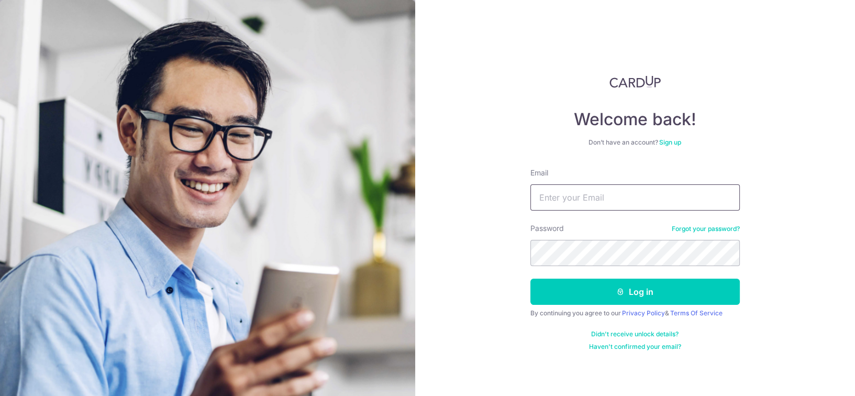
drag, startPoint x: 0, startPoint y: 0, endPoint x: 643, endPoint y: 193, distance: 671.1
click at [643, 193] on input "Email" at bounding box center [636, 197] width 210 height 26
type input "hey.doobs@icloud.com"
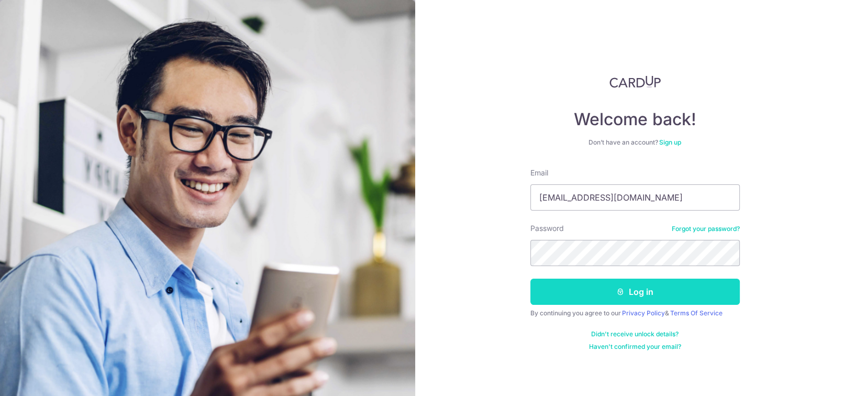
click at [618, 288] on icon "submit" at bounding box center [621, 292] width 8 height 8
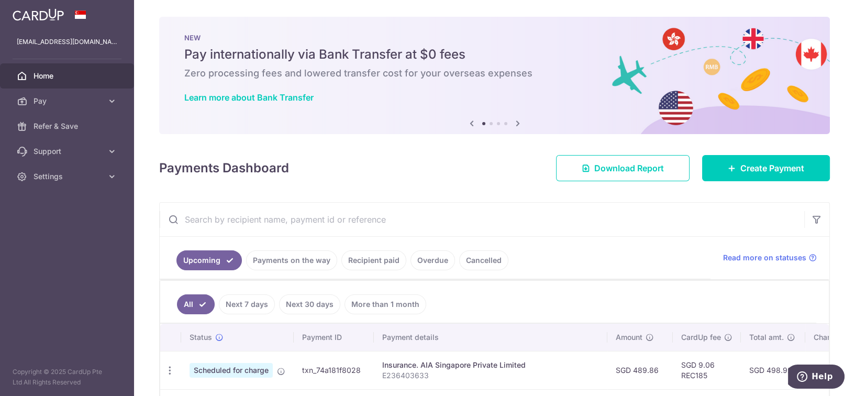
click at [513, 122] on icon at bounding box center [518, 123] width 13 height 13
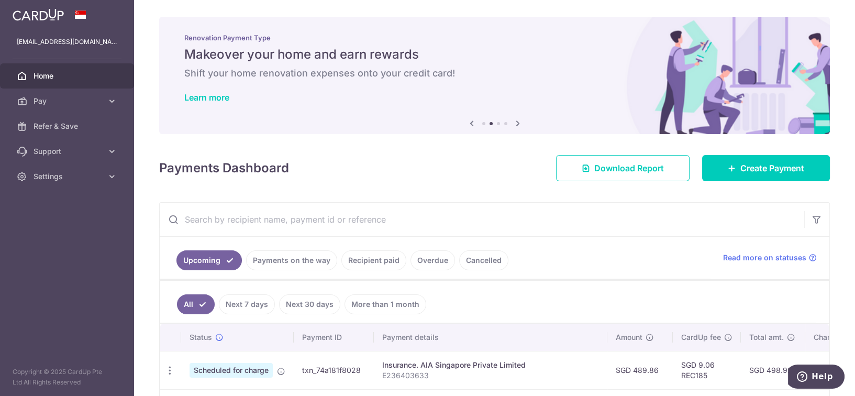
click at [513, 122] on icon at bounding box center [518, 123] width 13 height 13
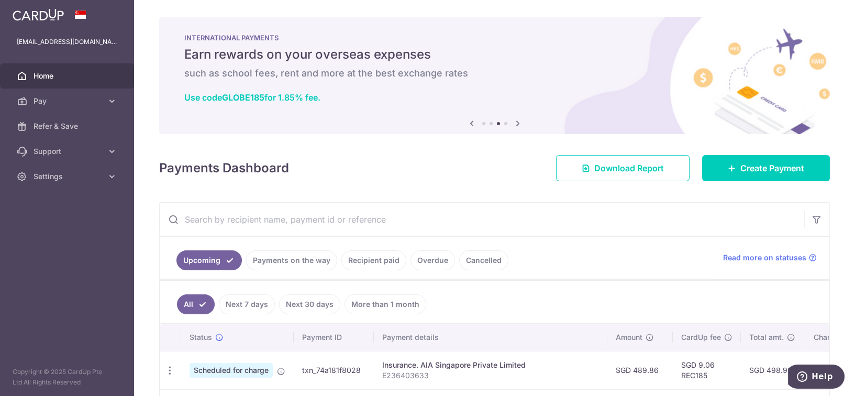
click at [513, 122] on icon at bounding box center [518, 123] width 13 height 13
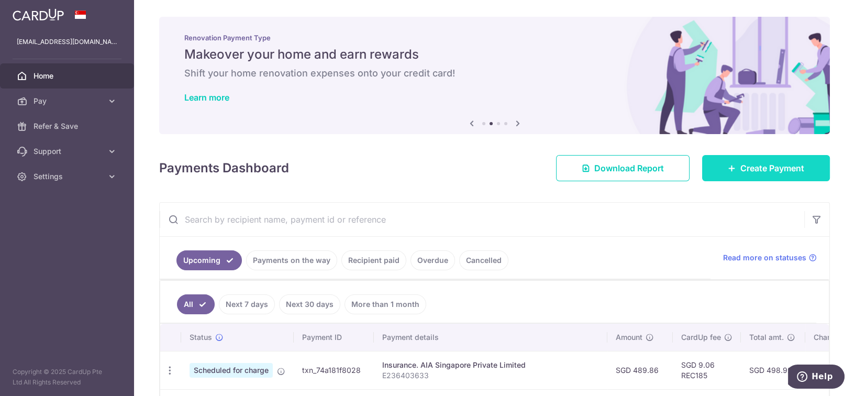
click at [752, 165] on span "Create Payment" at bounding box center [773, 168] width 64 height 13
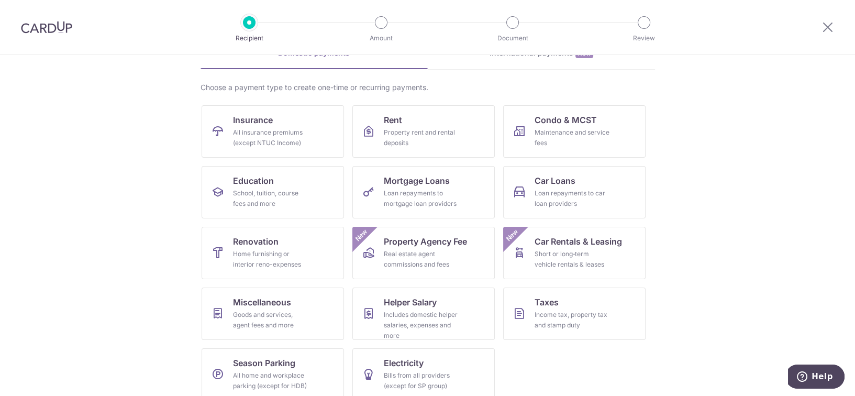
scroll to position [72, 0]
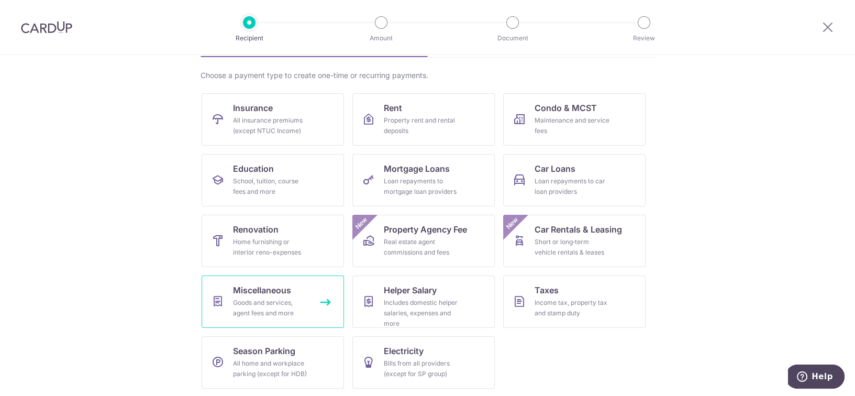
click at [254, 293] on span "Miscellaneous" at bounding box center [262, 290] width 58 height 13
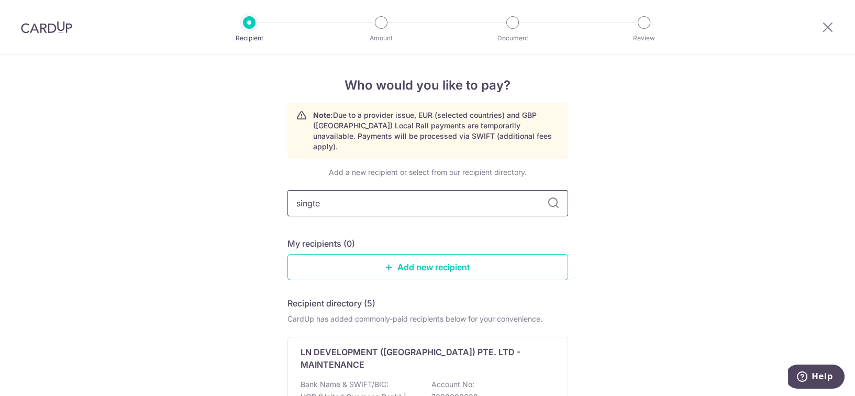
type input "singtel"
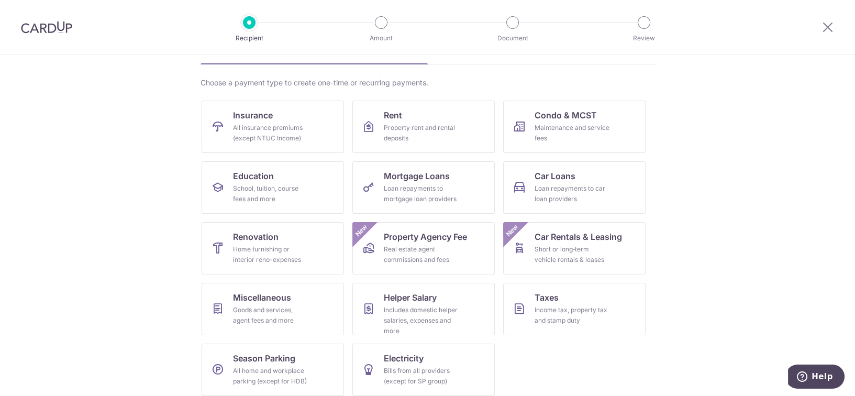
scroll to position [72, 0]
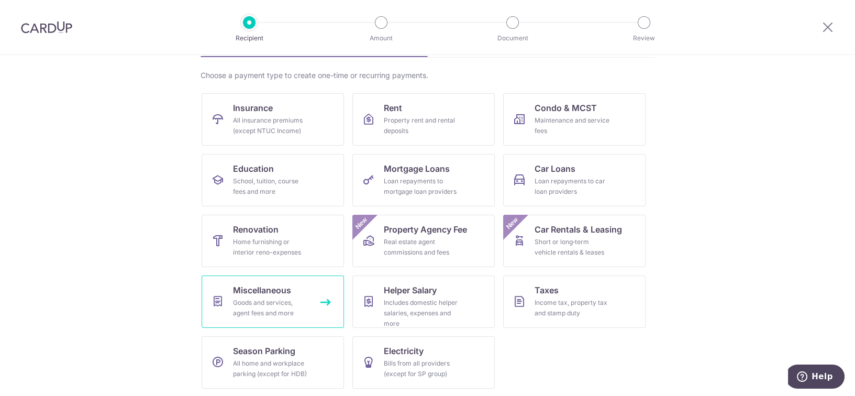
click at [261, 303] on div "Goods and services, agent fees and more" at bounding box center [270, 308] width 75 height 21
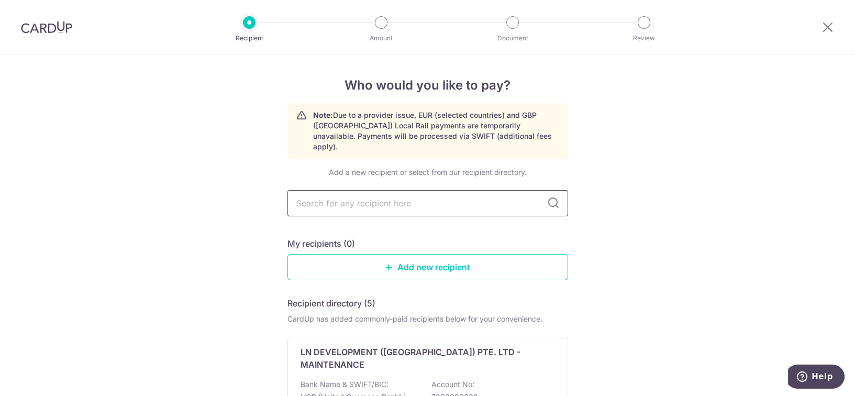
click at [360, 194] on input "text" at bounding box center [428, 203] width 281 height 26
click at [831, 26] on icon at bounding box center [828, 26] width 13 height 13
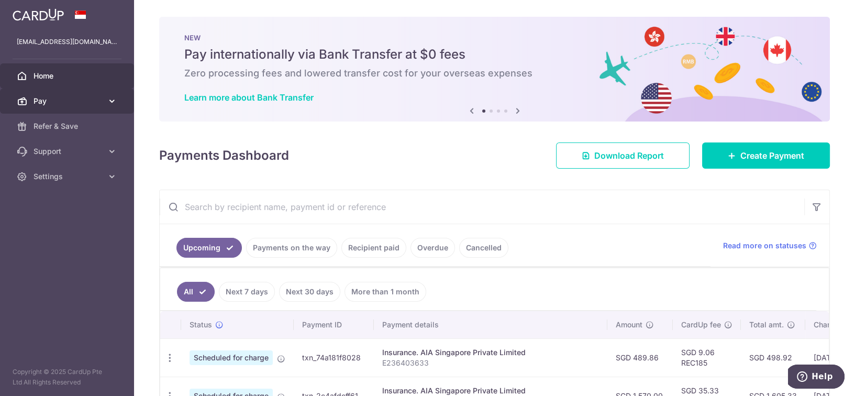
click at [111, 105] on icon at bounding box center [112, 101] width 10 height 10
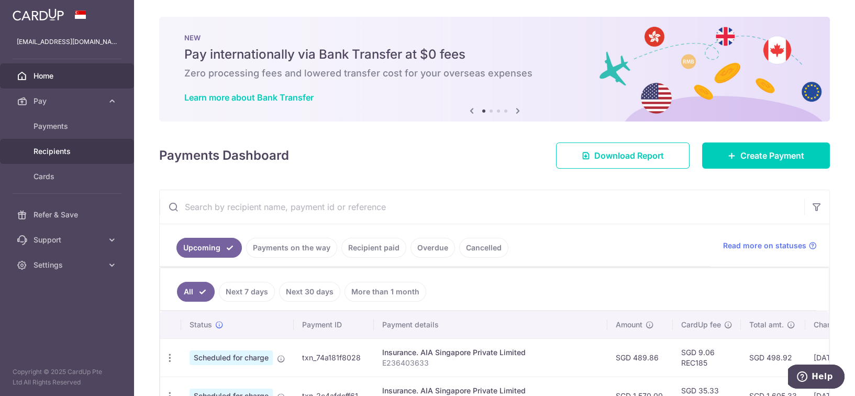
click at [40, 150] on span "Recipients" at bounding box center [68, 151] width 69 height 10
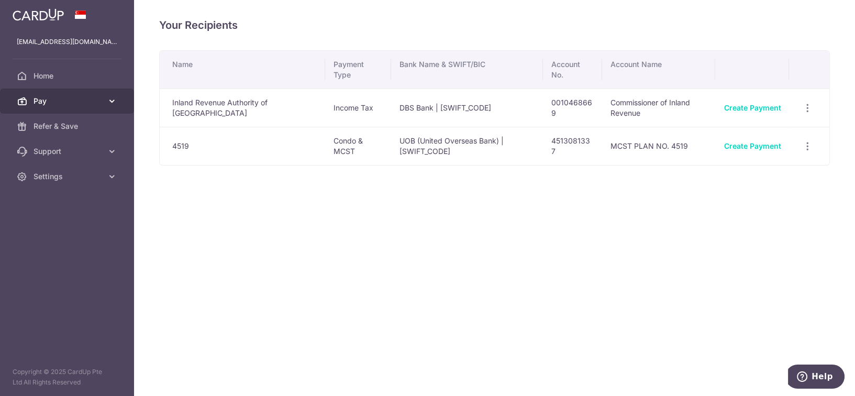
click at [44, 97] on span "Pay" at bounding box center [68, 101] width 69 height 10
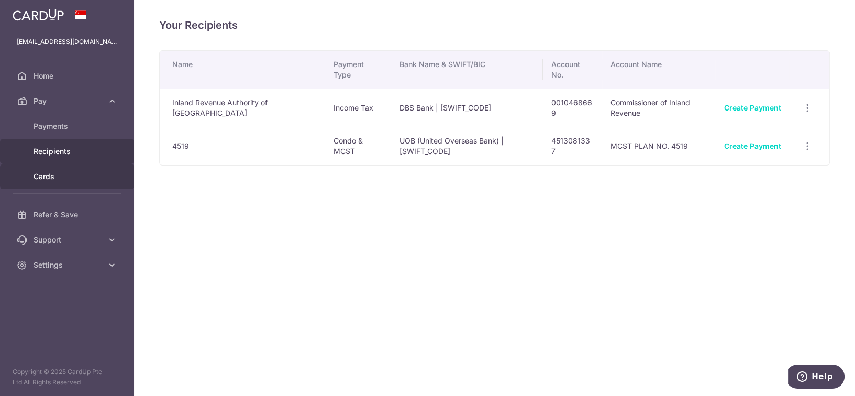
click at [47, 177] on span "Cards" at bounding box center [68, 176] width 69 height 10
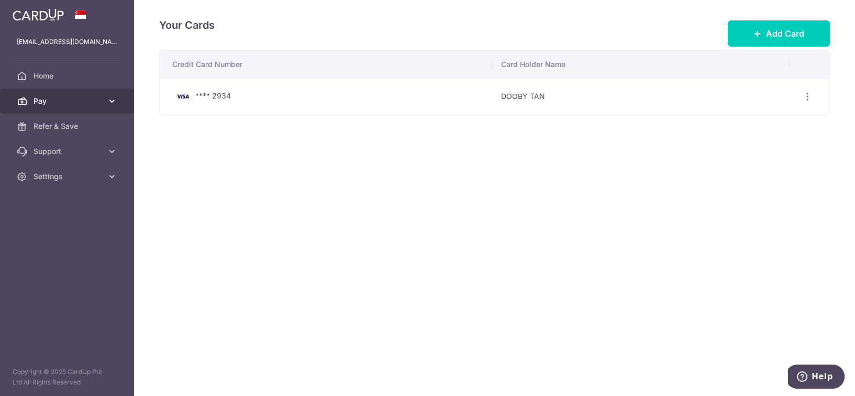
click at [43, 103] on span "Pay" at bounding box center [68, 101] width 69 height 10
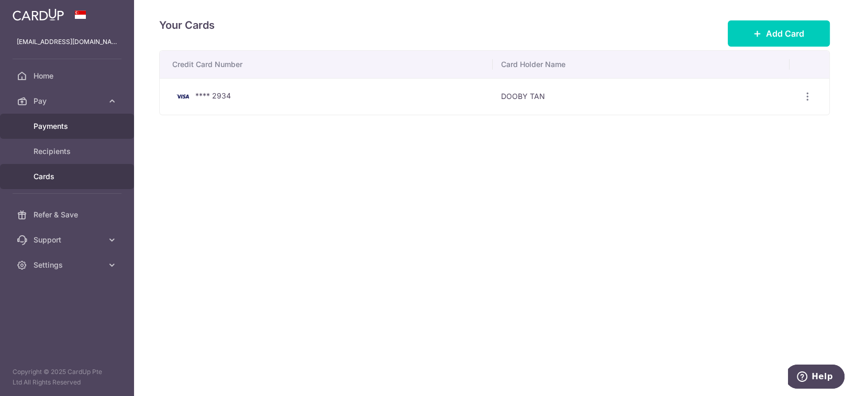
click at [44, 123] on span "Payments" at bounding box center [68, 126] width 69 height 10
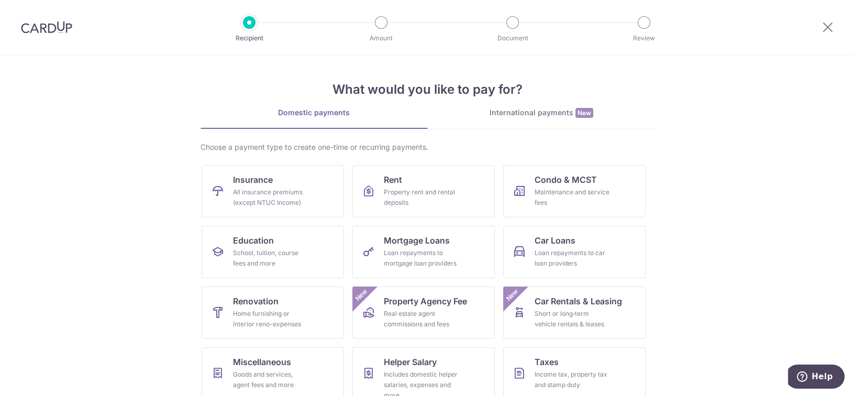
click at [526, 114] on div "International payments New" at bounding box center [541, 112] width 227 height 11
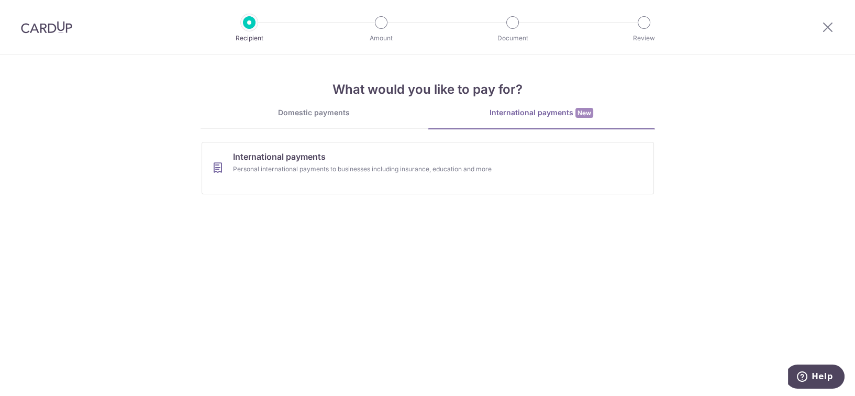
click at [319, 128] on li "Domestic payments" at bounding box center [314, 117] width 227 height 21
click at [312, 111] on div "Domestic payments" at bounding box center [314, 112] width 227 height 10
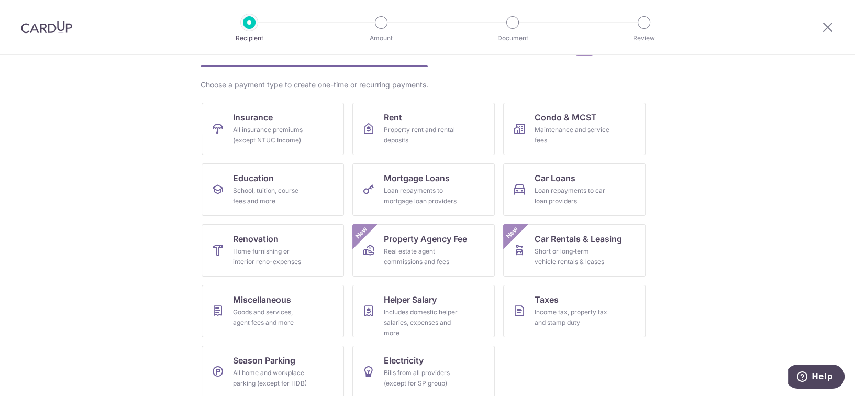
scroll to position [72, 0]
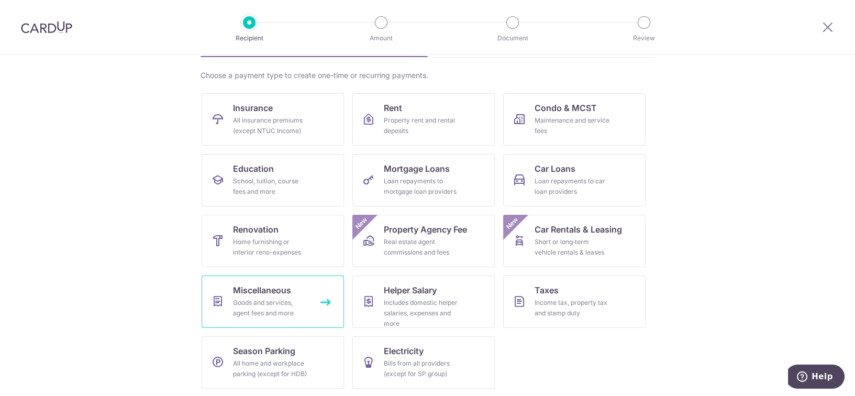
click at [245, 291] on span "Miscellaneous" at bounding box center [262, 290] width 58 height 13
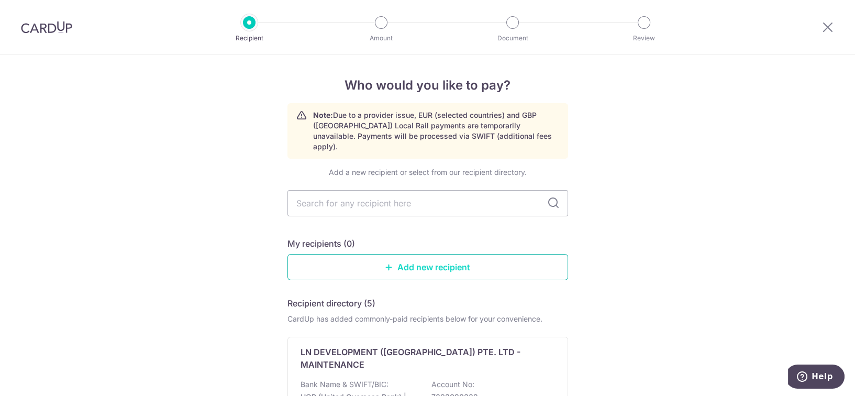
click at [424, 256] on link "Add new recipient" at bounding box center [428, 267] width 281 height 26
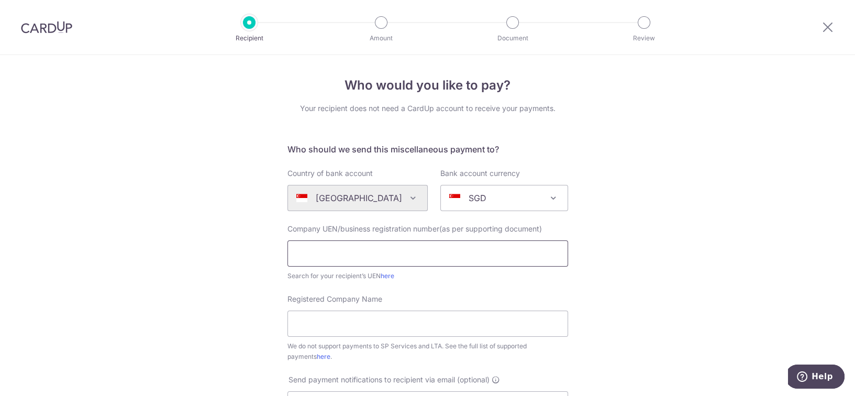
click at [420, 253] on input "text" at bounding box center [428, 253] width 281 height 26
